Goal: Transaction & Acquisition: Book appointment/travel/reservation

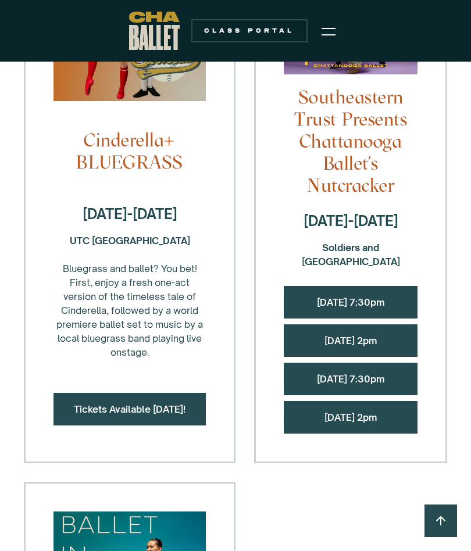
scroll to position [1108, 0]
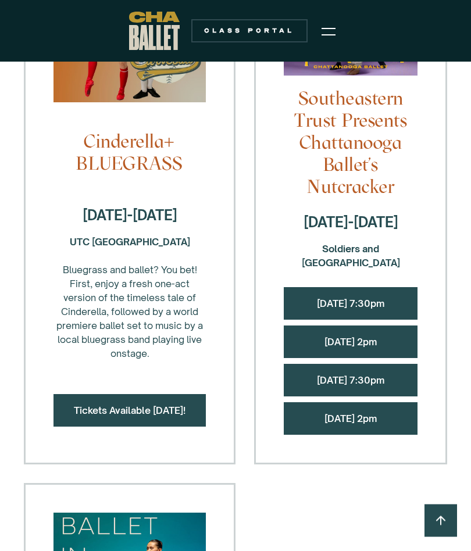
click at [358, 413] on link "[DATE] 2pm" at bounding box center [350, 419] width 52 height 12
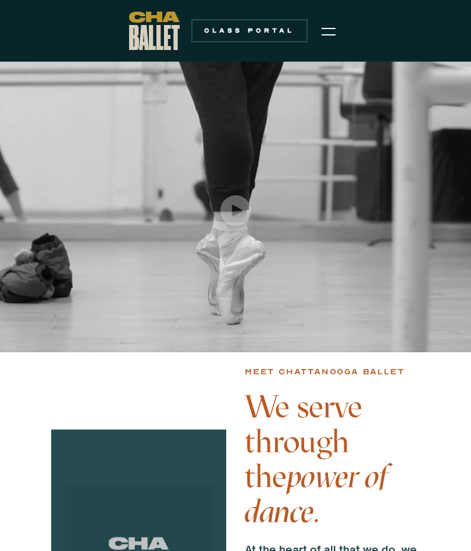
click at [322, 31] on img "menu" at bounding box center [329, 31] width 14 height 14
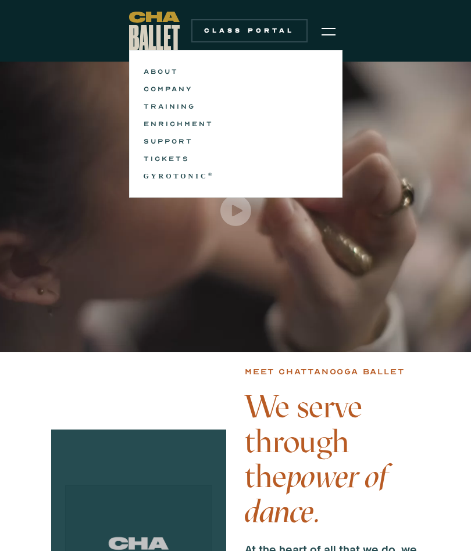
click at [174, 162] on link "TICKETS" at bounding box center [236, 159] width 184 height 14
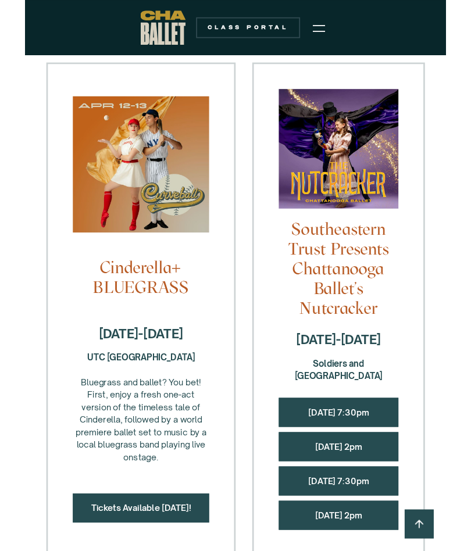
scroll to position [956, 0]
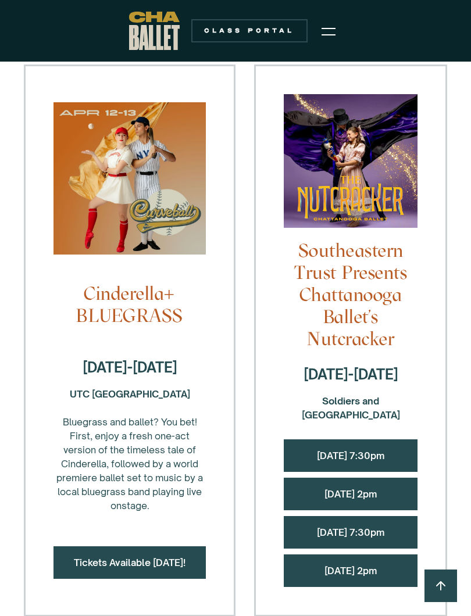
click at [341, 527] on link "[DATE] 7:30pm" at bounding box center [350, 533] width 67 height 12
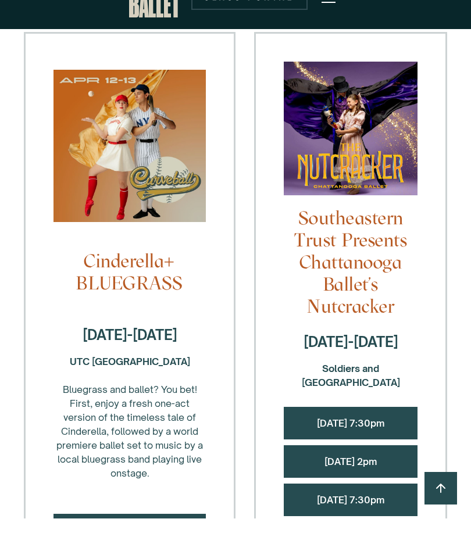
scroll to position [989, 0]
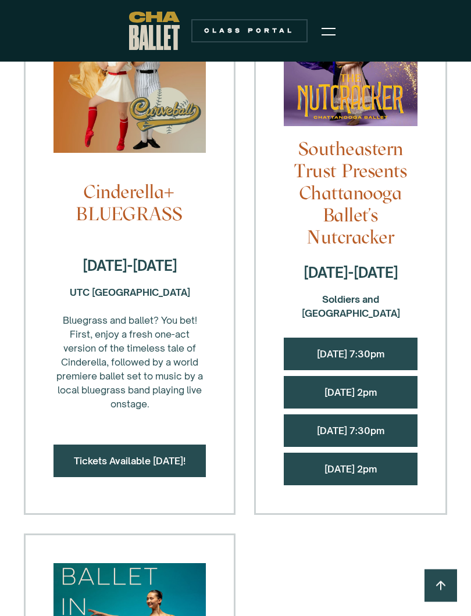
scroll to position [1058, 0]
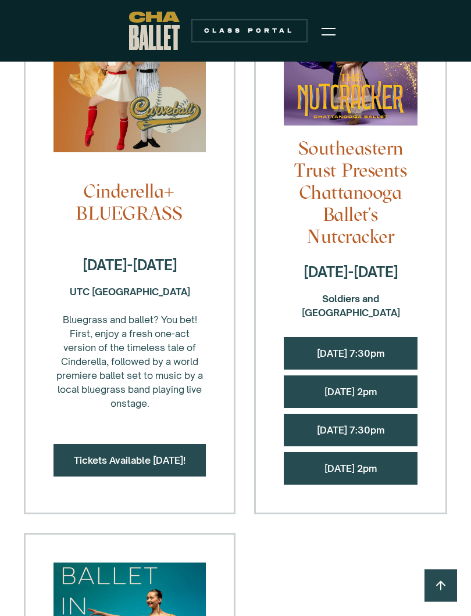
click at [343, 425] on link "Saturday, 12/13 @ 7:30pm" at bounding box center [350, 431] width 67 height 12
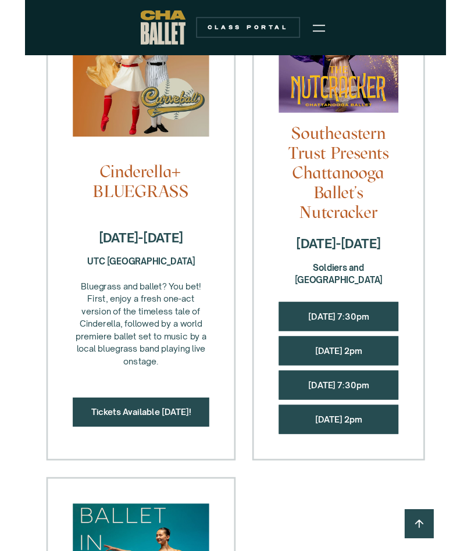
scroll to position [1091, 0]
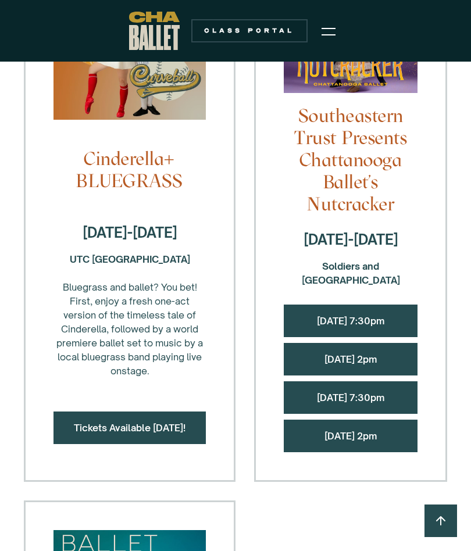
click at [327, 315] on link "Friday, 12/12 @ 7:30pm" at bounding box center [350, 321] width 67 height 12
